Goal: Navigation & Orientation: Go to known website

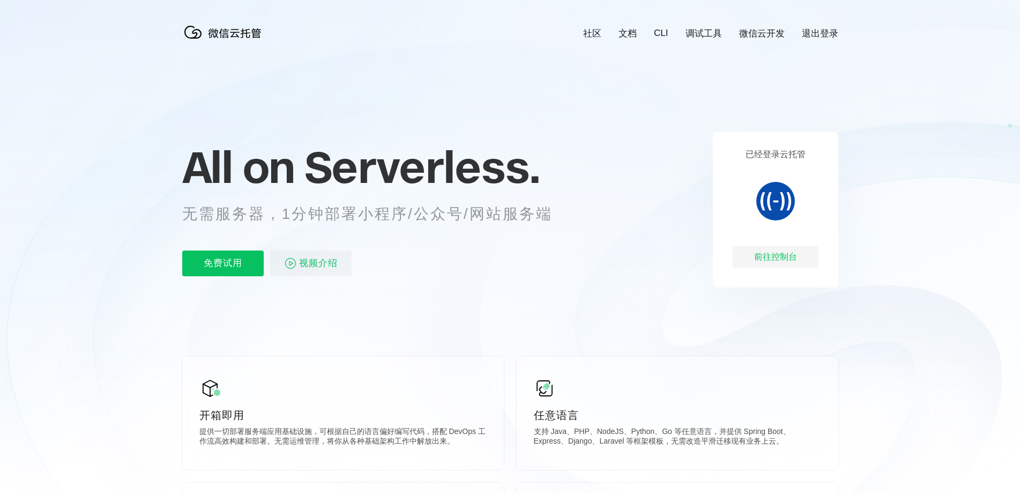
click at [773, 257] on div "前往控制台" at bounding box center [776, 256] width 86 height 21
click at [759, 256] on div "前往控制台" at bounding box center [776, 256] width 86 height 21
